Goal: Navigation & Orientation: Find specific page/section

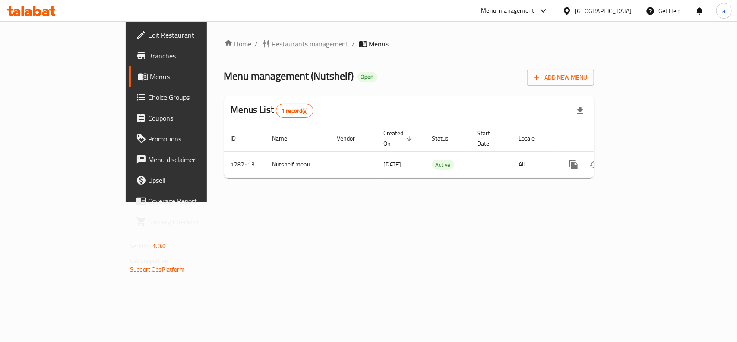
click at [272, 43] on span "Restaurants management" at bounding box center [310, 43] width 77 height 10
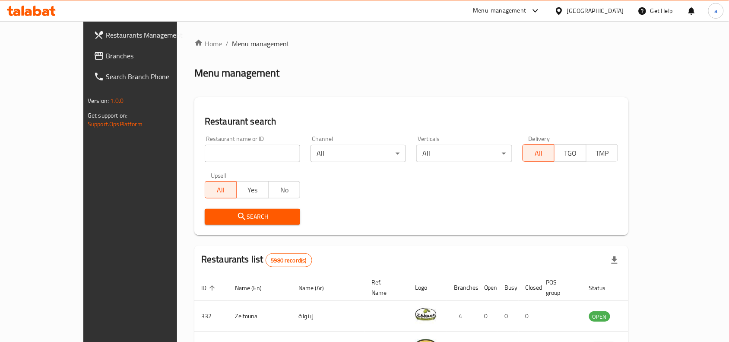
click at [106, 54] on span "Branches" at bounding box center [152, 56] width 92 height 10
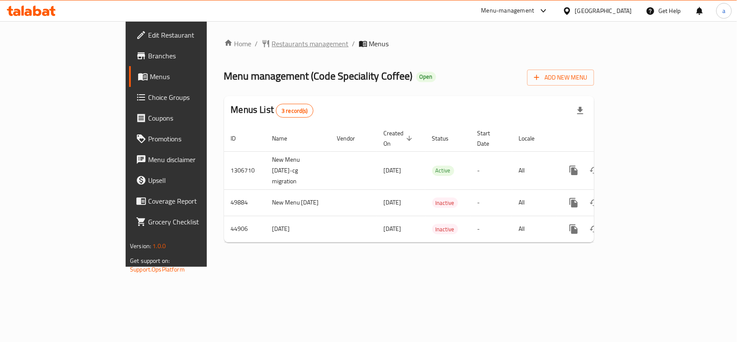
click at [272, 44] on span "Restaurants management" at bounding box center [310, 43] width 77 height 10
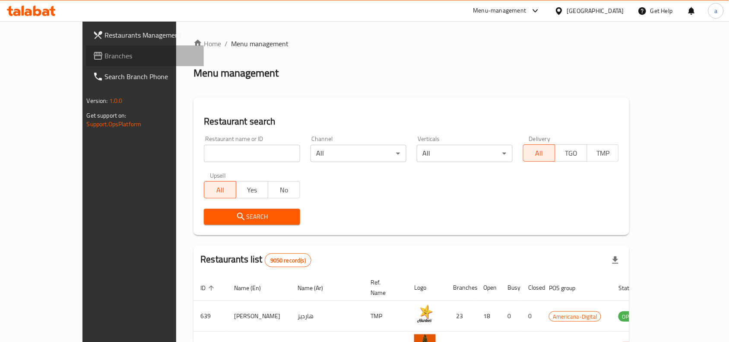
click at [86, 47] on link "Branches" at bounding box center [145, 55] width 118 height 21
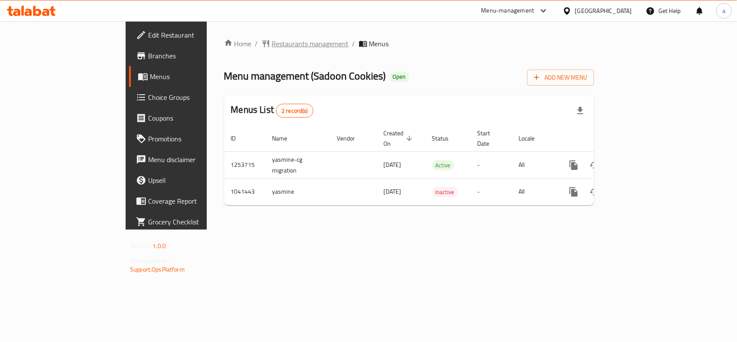
click at [272, 44] on span "Restaurants management" at bounding box center [310, 43] width 77 height 10
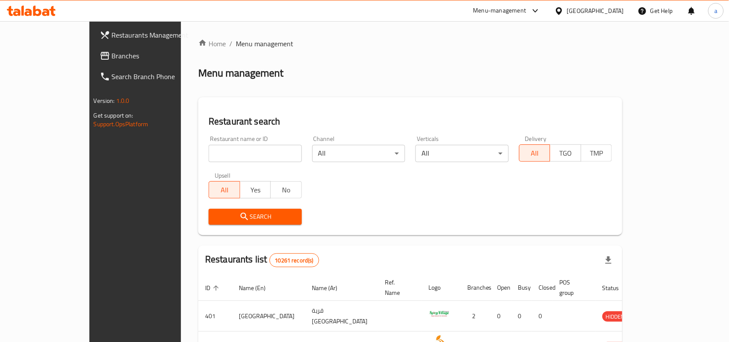
click at [112, 53] on span "Branches" at bounding box center [158, 56] width 92 height 10
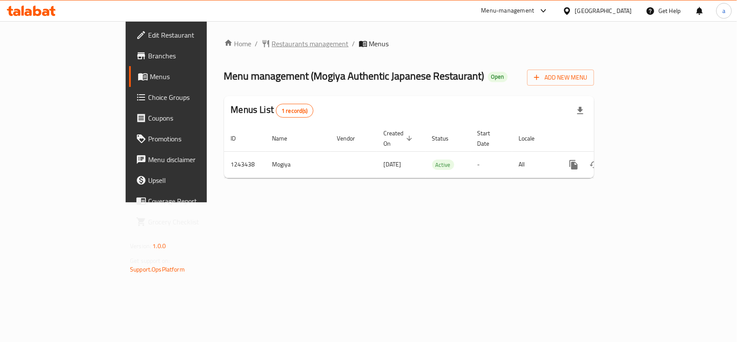
click at [272, 41] on span "Restaurants management" at bounding box center [310, 43] width 77 height 10
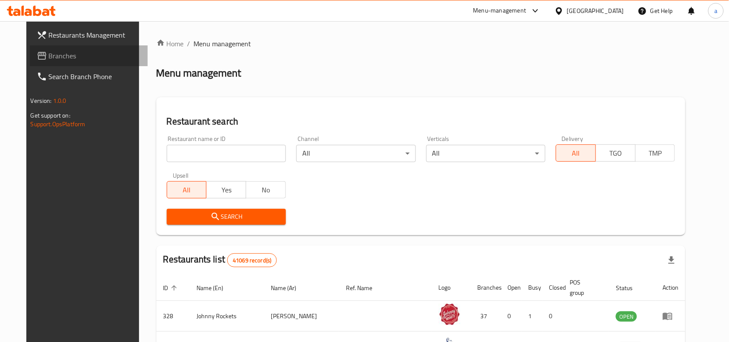
click at [68, 55] on span "Branches" at bounding box center [95, 56] width 92 height 10
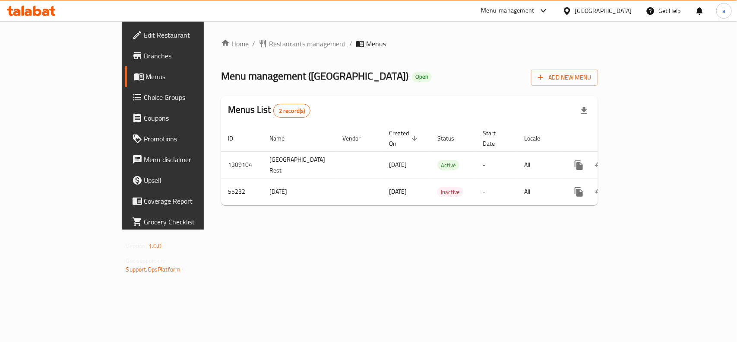
click at [269, 42] on span "Restaurants management" at bounding box center [307, 43] width 77 height 10
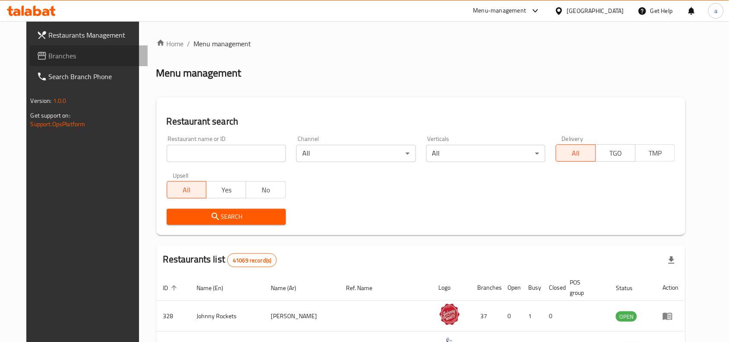
click at [49, 55] on span "Branches" at bounding box center [95, 56] width 92 height 10
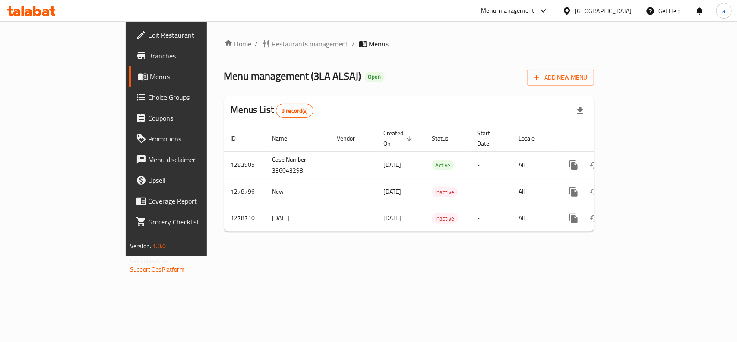
click at [272, 49] on span "Restaurants management" at bounding box center [310, 43] width 77 height 10
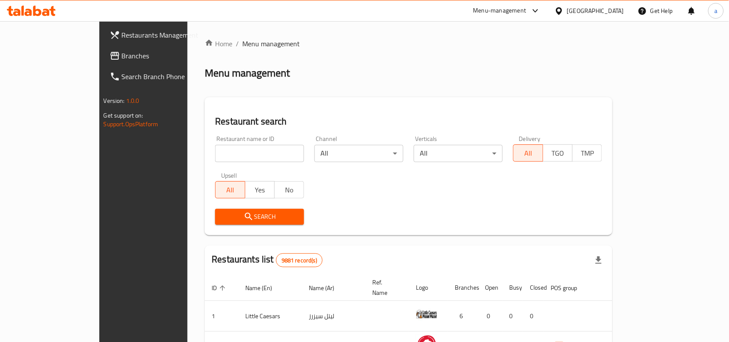
click at [227, 153] on input "search" at bounding box center [259, 153] width 89 height 17
paste input "693016"
type input "693016"
click button "Search" at bounding box center [259, 217] width 89 height 16
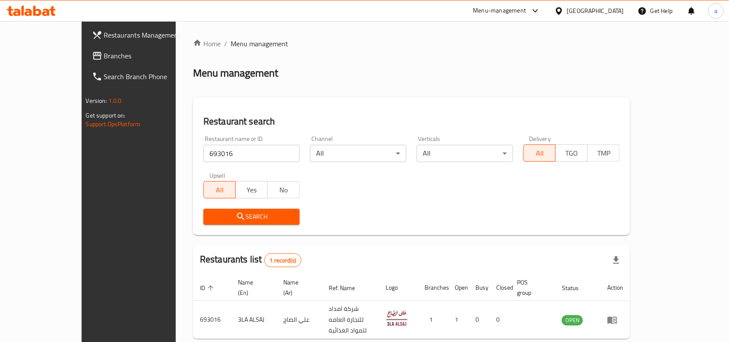
click at [104, 53] on span "Branches" at bounding box center [150, 56] width 92 height 10
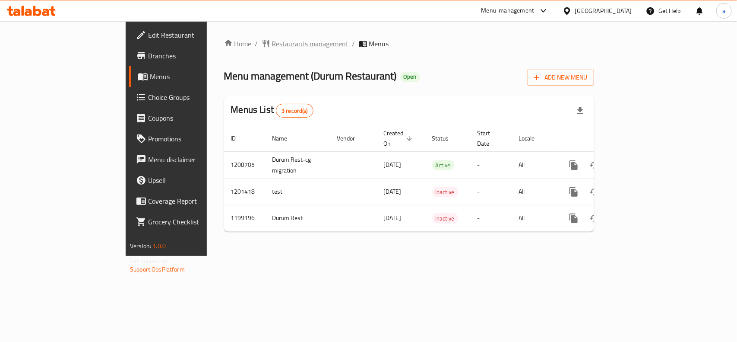
drag, startPoint x: 0, startPoint y: 0, endPoint x: 230, endPoint y: 46, distance: 234.3
click at [272, 46] on span "Restaurants management" at bounding box center [310, 43] width 77 height 10
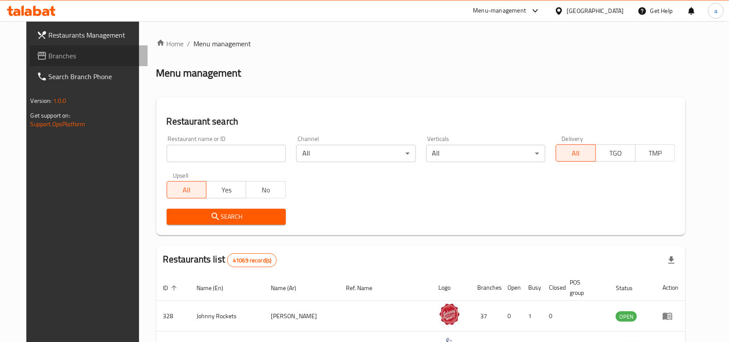
click at [49, 51] on span "Branches" at bounding box center [95, 56] width 92 height 10
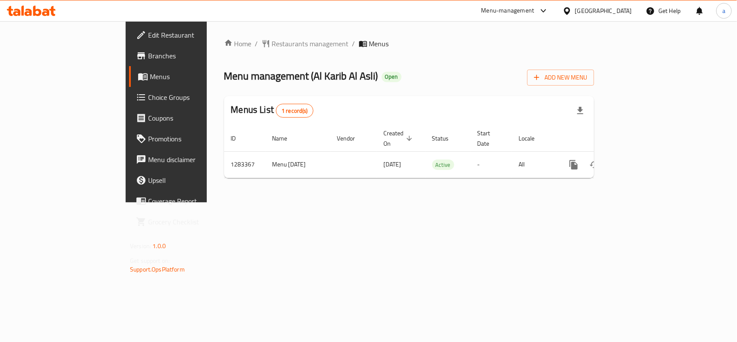
click at [254, 50] on div "Home / Restaurants management / Menus Menu management ( Al Karib Al Asli ) Open…" at bounding box center [409, 111] width 370 height 146
click at [272, 43] on span "Restaurants management" at bounding box center [310, 43] width 77 height 10
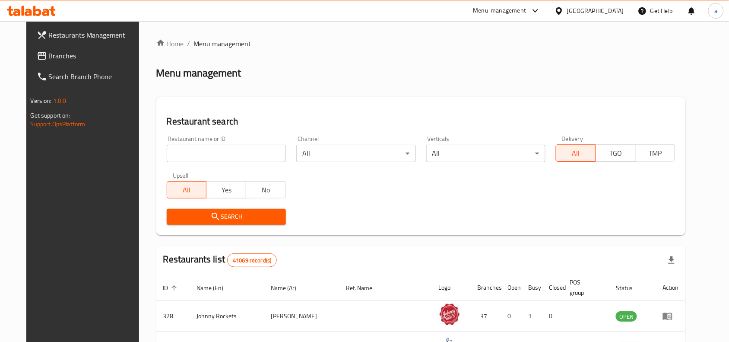
click at [53, 52] on span "Branches" at bounding box center [95, 56] width 92 height 10
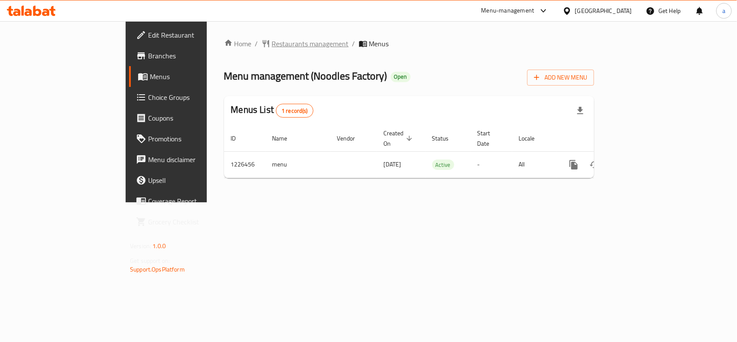
click at [272, 41] on span "Restaurants management" at bounding box center [310, 43] width 77 height 10
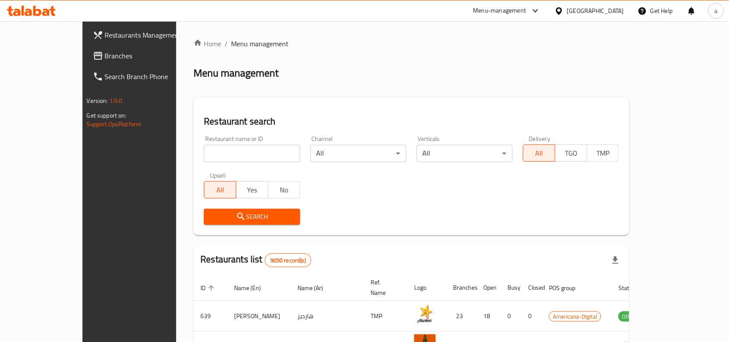
click at [105, 51] on span "Branches" at bounding box center [151, 56] width 92 height 10
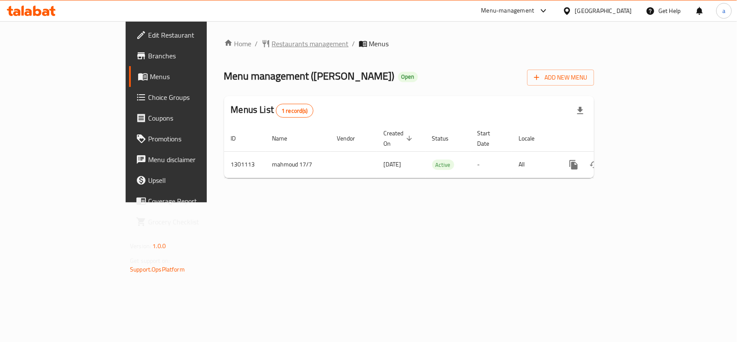
click at [272, 42] on span "Restaurants management" at bounding box center [310, 43] width 77 height 10
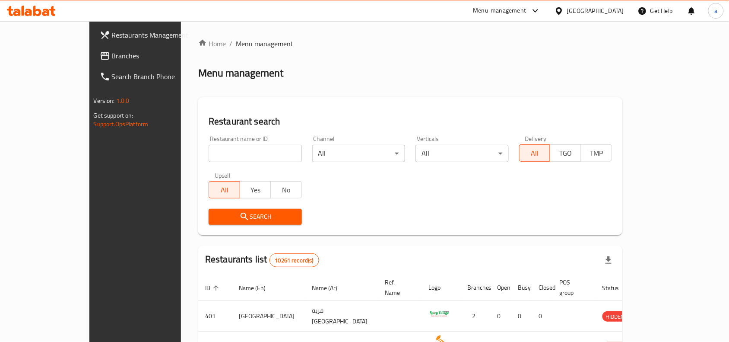
click at [112, 58] on span "Branches" at bounding box center [158, 56] width 92 height 10
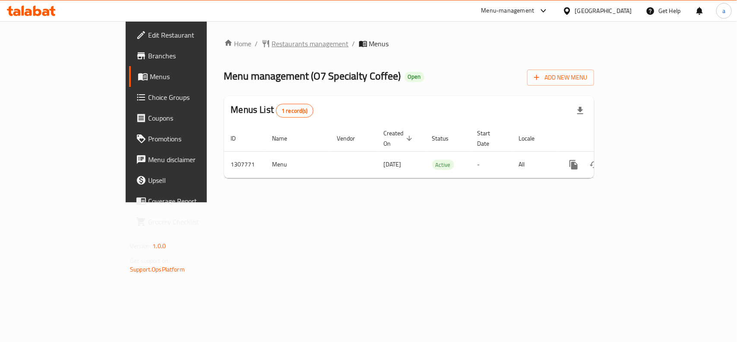
click at [272, 46] on span "Restaurants management" at bounding box center [310, 43] width 77 height 10
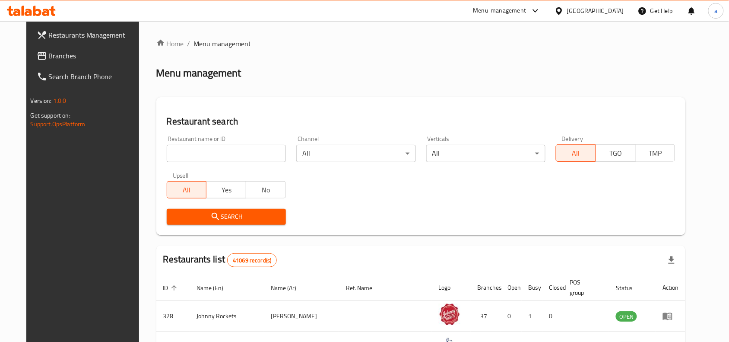
click at [63, 52] on span "Branches" at bounding box center [95, 56] width 92 height 10
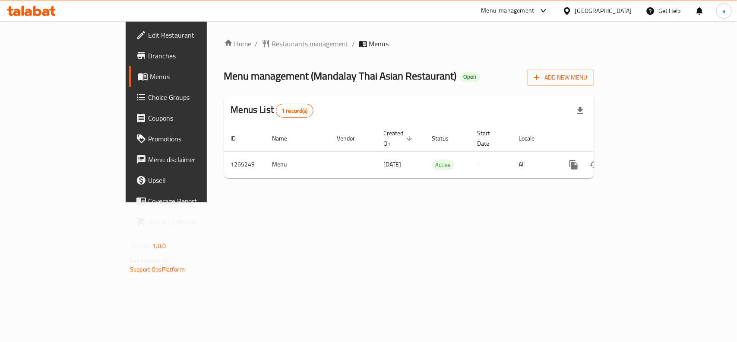
click at [272, 48] on span "Restaurants management" at bounding box center [310, 43] width 77 height 10
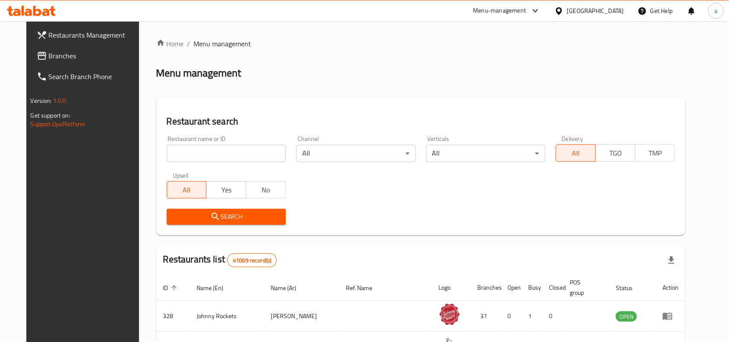
click at [66, 57] on span "Branches" at bounding box center [95, 56] width 92 height 10
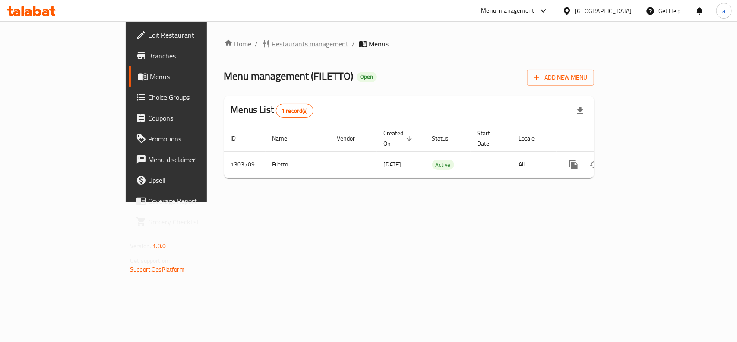
click at [272, 46] on span "Restaurants management" at bounding box center [310, 43] width 77 height 10
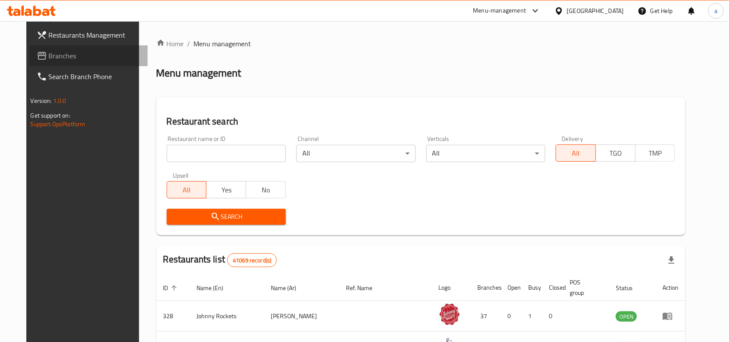
click at [68, 49] on link "Branches" at bounding box center [89, 55] width 118 height 21
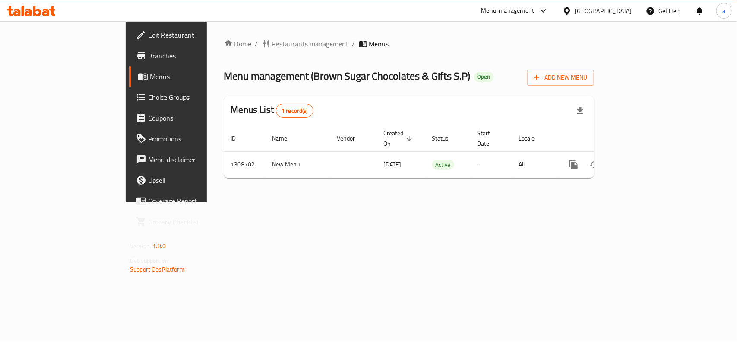
click at [272, 42] on span "Restaurants management" at bounding box center [310, 43] width 77 height 10
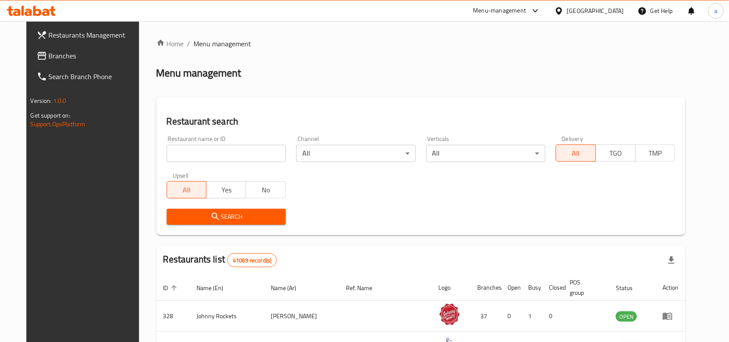
click at [61, 55] on span "Branches" at bounding box center [95, 56] width 92 height 10
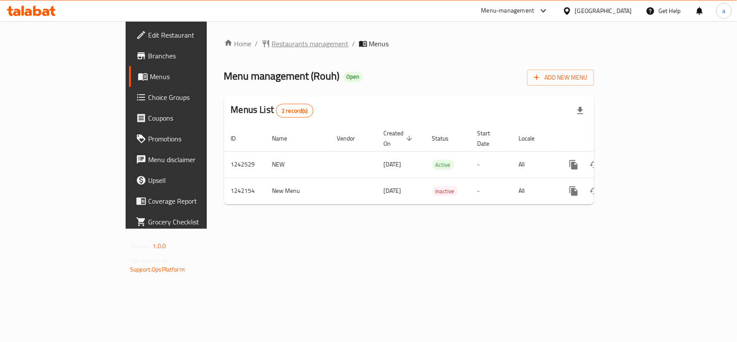
click at [272, 44] on span "Restaurants management" at bounding box center [310, 43] width 77 height 10
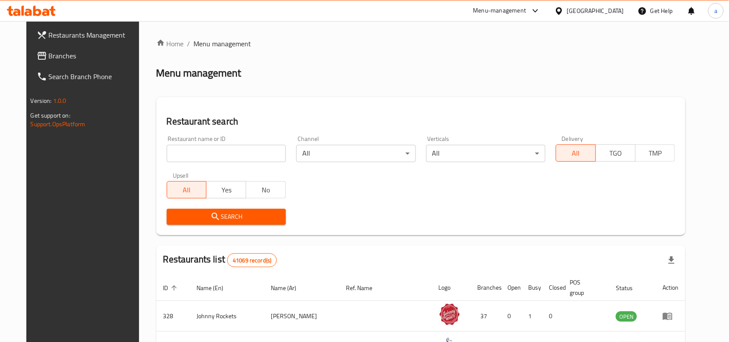
click at [78, 61] on link "Branches" at bounding box center [89, 55] width 118 height 21
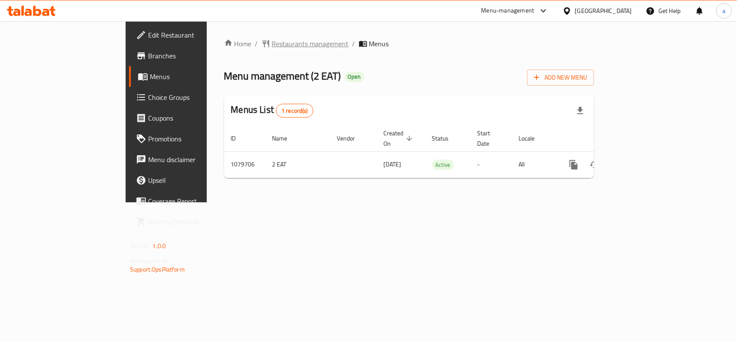
click at [272, 44] on span "Restaurants management" at bounding box center [310, 43] width 77 height 10
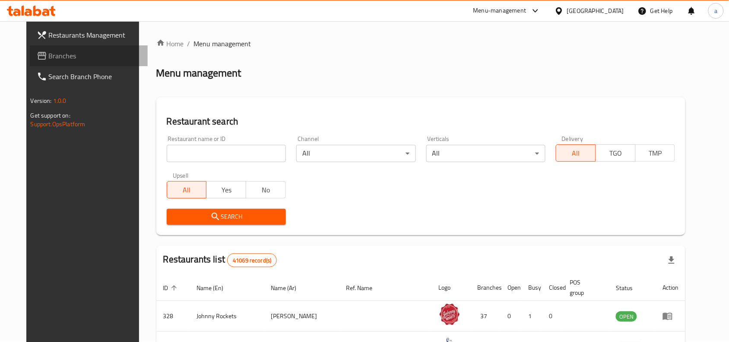
click at [62, 58] on span "Branches" at bounding box center [95, 56] width 92 height 10
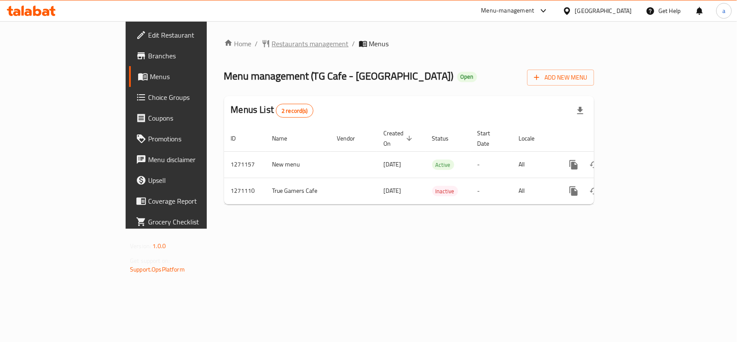
click at [272, 42] on span "Restaurants management" at bounding box center [310, 43] width 77 height 10
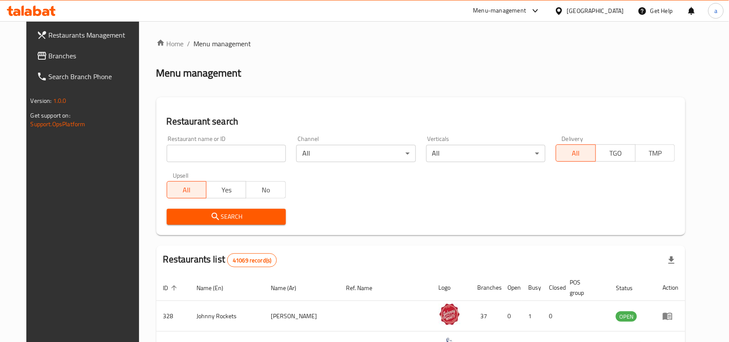
click at [59, 57] on span "Branches" at bounding box center [95, 56] width 92 height 10
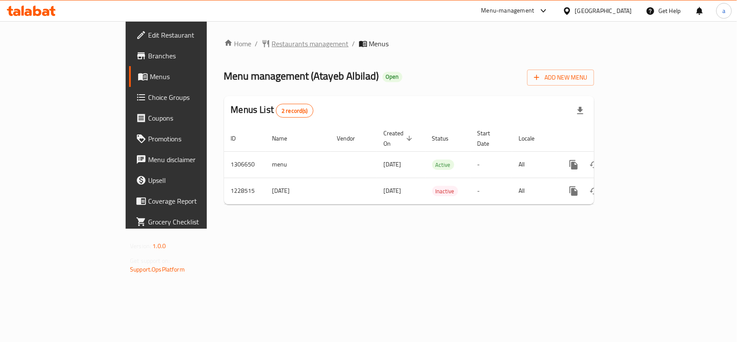
click at [272, 46] on span "Restaurants management" at bounding box center [310, 43] width 77 height 10
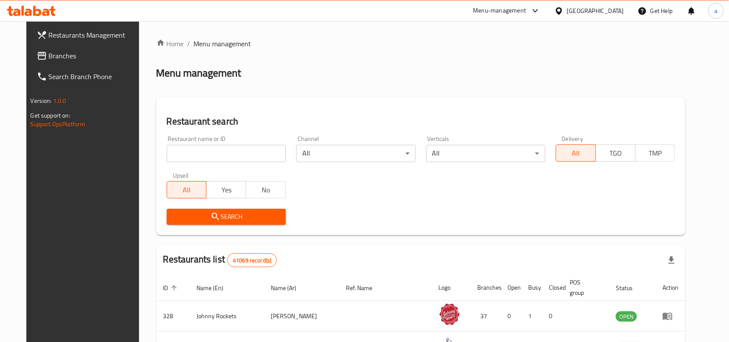
click at [61, 59] on span "Branches" at bounding box center [95, 56] width 92 height 10
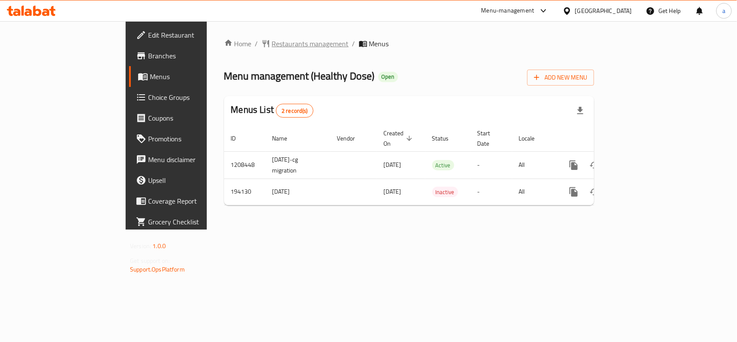
click at [272, 46] on span "Restaurants management" at bounding box center [310, 43] width 77 height 10
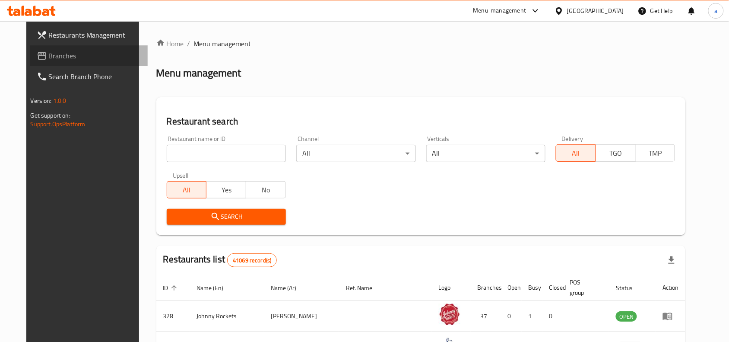
click at [66, 50] on link "Branches" at bounding box center [89, 55] width 118 height 21
click at [52, 57] on span "Branches" at bounding box center [95, 56] width 92 height 10
